Goal: Subscribe to service/newsletter

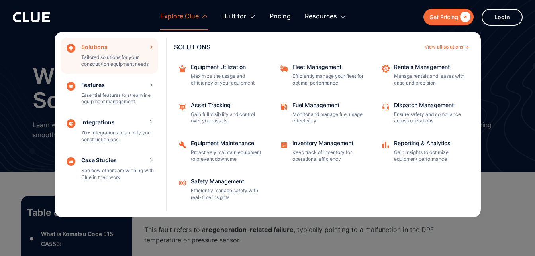
click at [190, 15] on div "Explore Clue" at bounding box center [179, 16] width 39 height 25
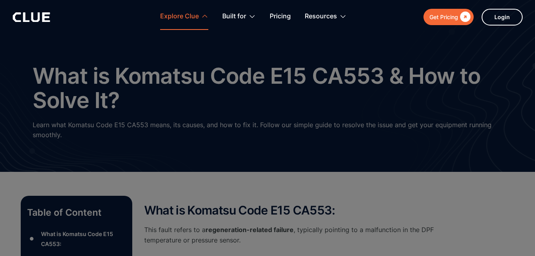
click at [190, 15] on div "Explore Clue" at bounding box center [179, 16] width 39 height 25
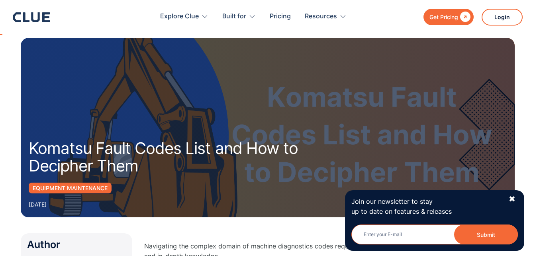
click at [416, 235] on input "Email" at bounding box center [434, 234] width 166 height 20
type input "[EMAIL_ADDRESS][DOMAIN_NAME]"
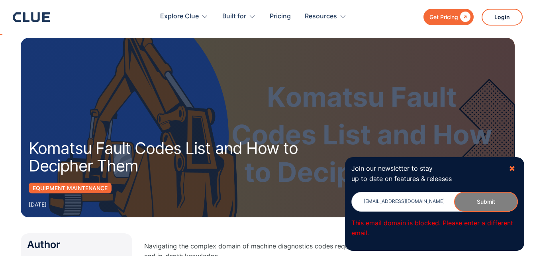
click at [511, 169] on div "✖" at bounding box center [512, 169] width 7 height 10
